Goal: Transaction & Acquisition: Purchase product/service

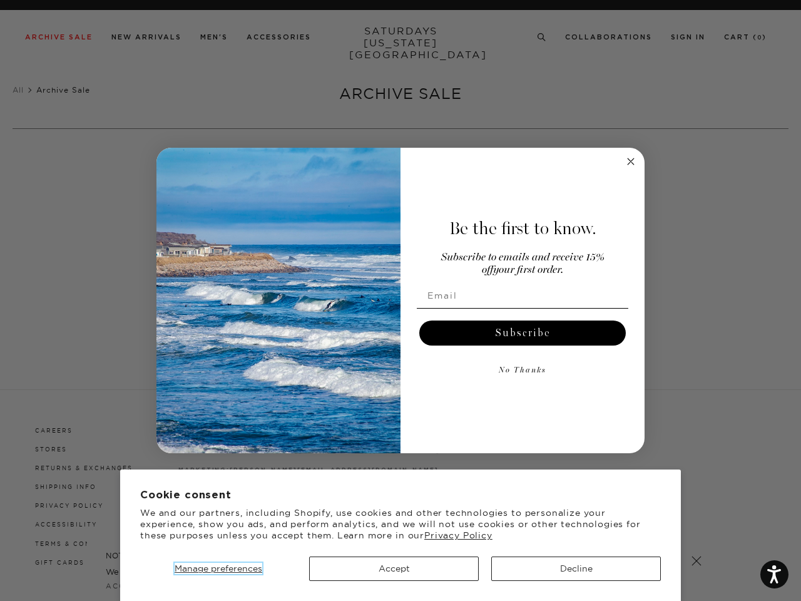
click at [218, 568] on span "Manage preferences" at bounding box center [219, 568] width 88 height 11
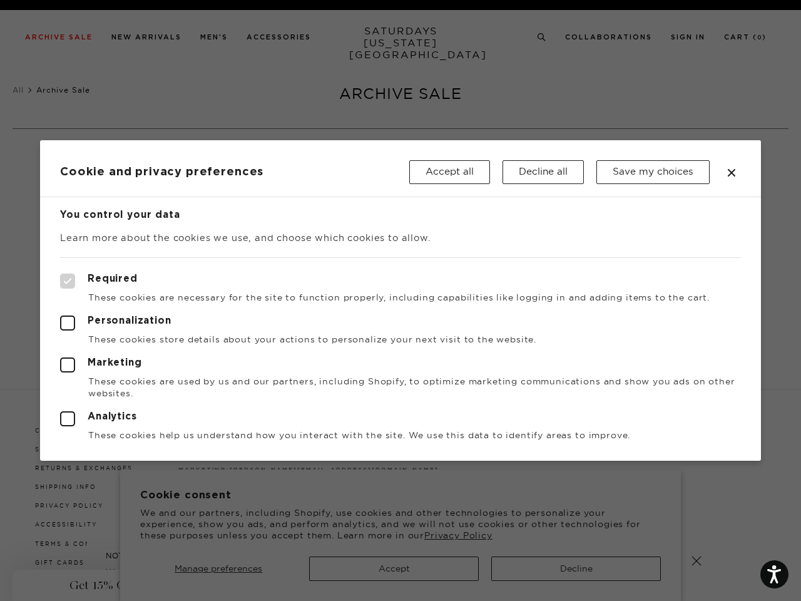
click at [576, 568] on div at bounding box center [400, 300] width 801 height 601
click at [631, 162] on button "Save my choices" at bounding box center [653, 172] width 113 height 24
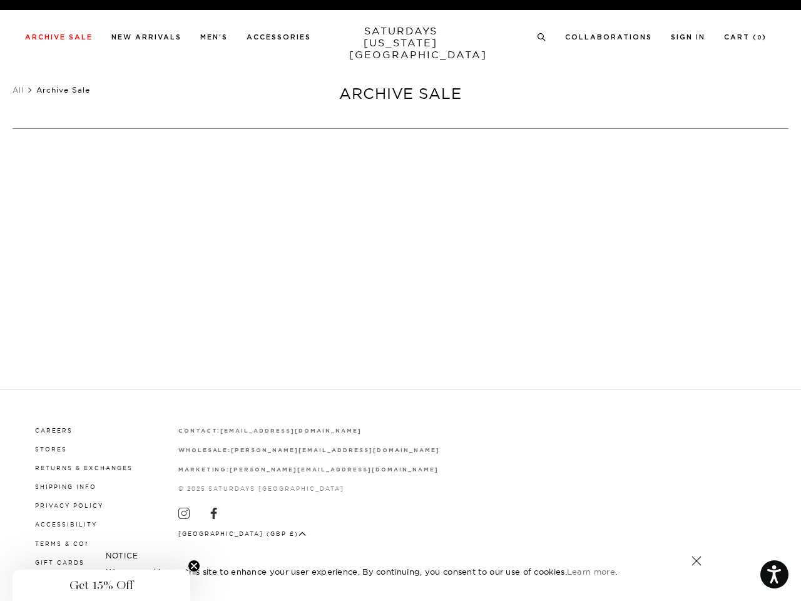
click at [523, 334] on div at bounding box center [401, 300] width 304 height 96
click at [523, 371] on div "Use Code EXTRA15 for Further 15% Off Archive Sale Items Archive Sale Men's Tees…" at bounding box center [400, 300] width 801 height 601
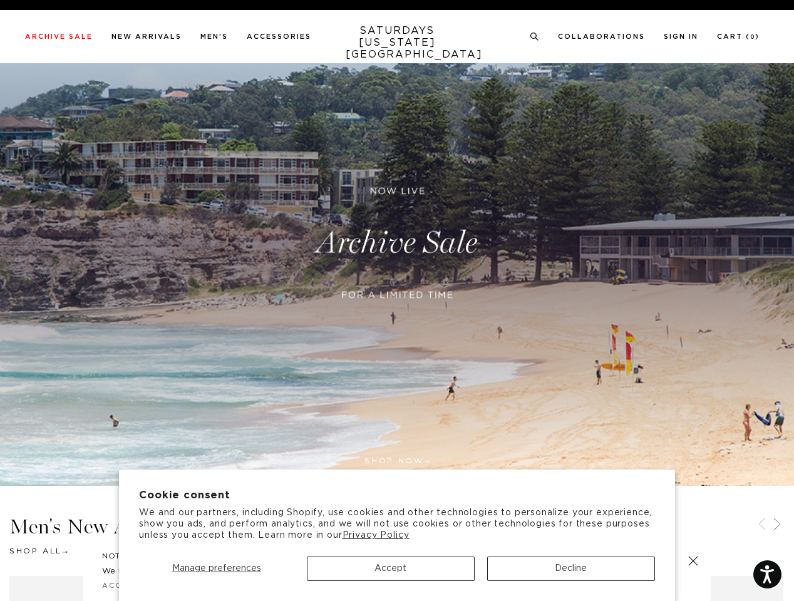
click at [397, 301] on div at bounding box center [397, 311] width 304 height 26
click at [216, 568] on span "Manage preferences" at bounding box center [216, 568] width 89 height 9
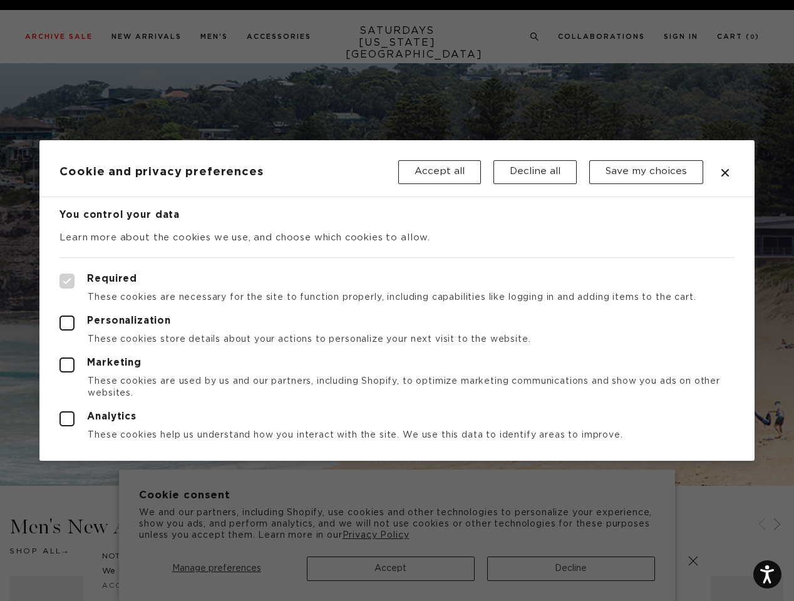
click at [391, 568] on div at bounding box center [397, 300] width 794 height 601
click at [571, 568] on div at bounding box center [397, 300] width 794 height 601
click at [532, 275] on label "Required" at bounding box center [396, 281] width 674 height 15
click at [60, 274] on input "Required" at bounding box center [59, 274] width 1 height 1
checkbox input "true"
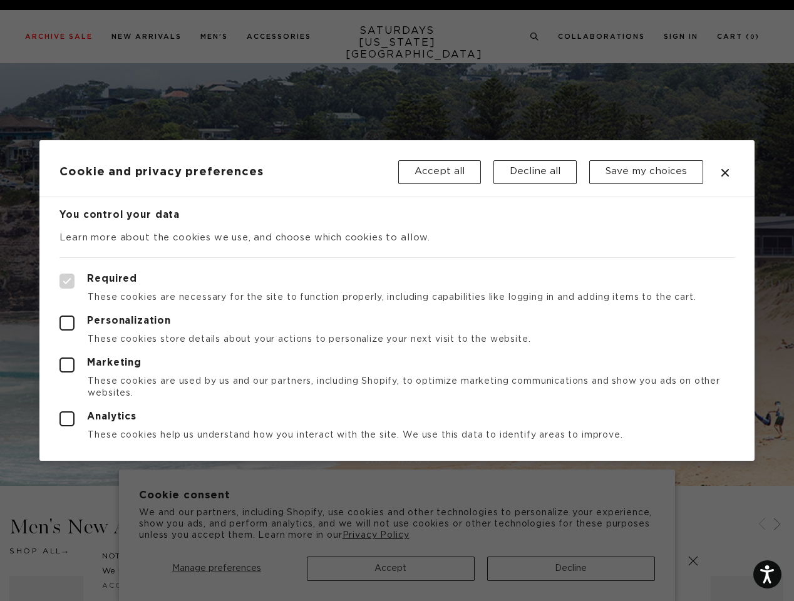
click at [535, 37] on div at bounding box center [397, 300] width 794 height 601
click at [762, 525] on div at bounding box center [397, 300] width 794 height 601
click at [777, 525] on div at bounding box center [397, 300] width 794 height 601
click at [693, 561] on div at bounding box center [397, 300] width 794 height 601
